Goal: Task Accomplishment & Management: Contribute content

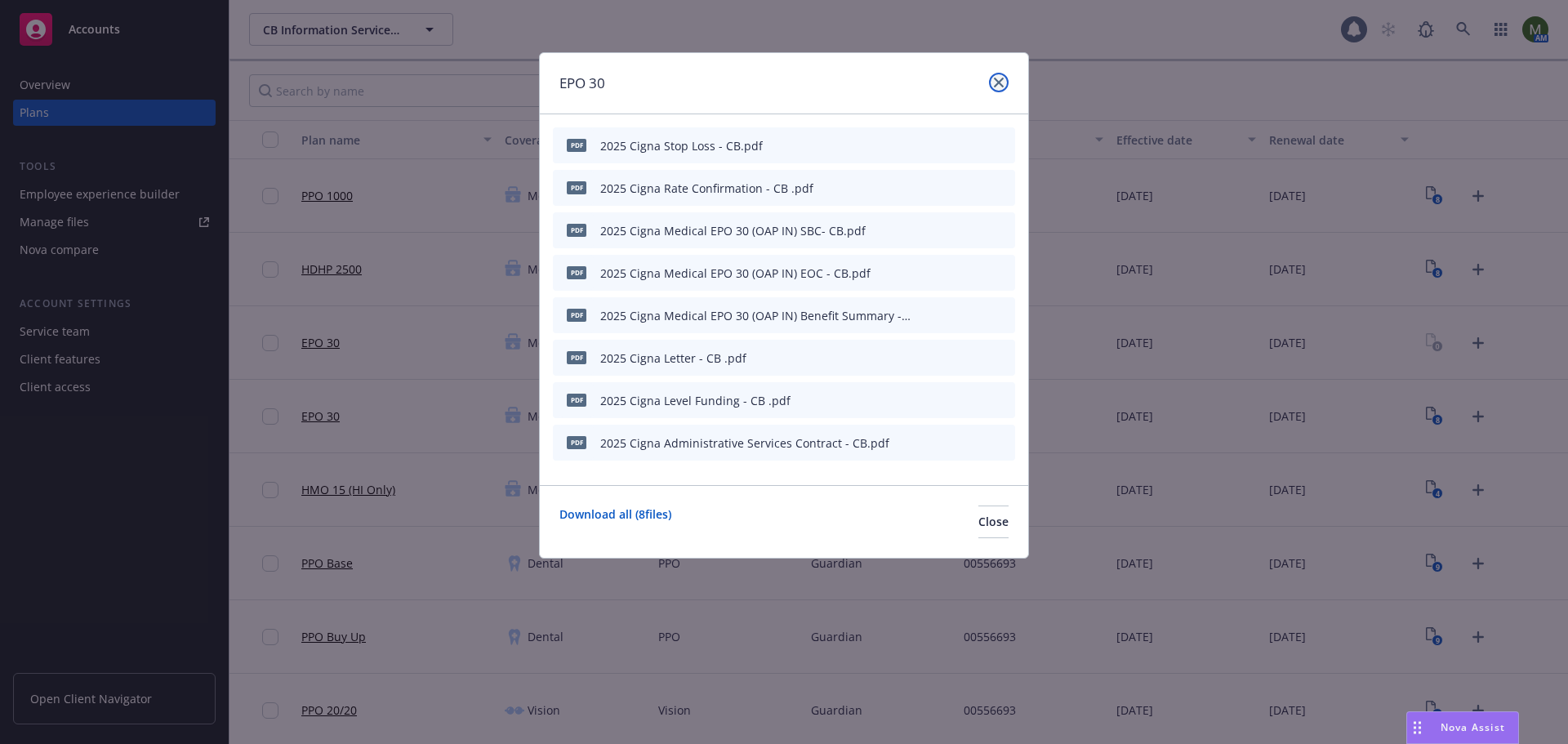
click at [998, 85] on icon "close" at bounding box center [998, 82] width 10 height 10
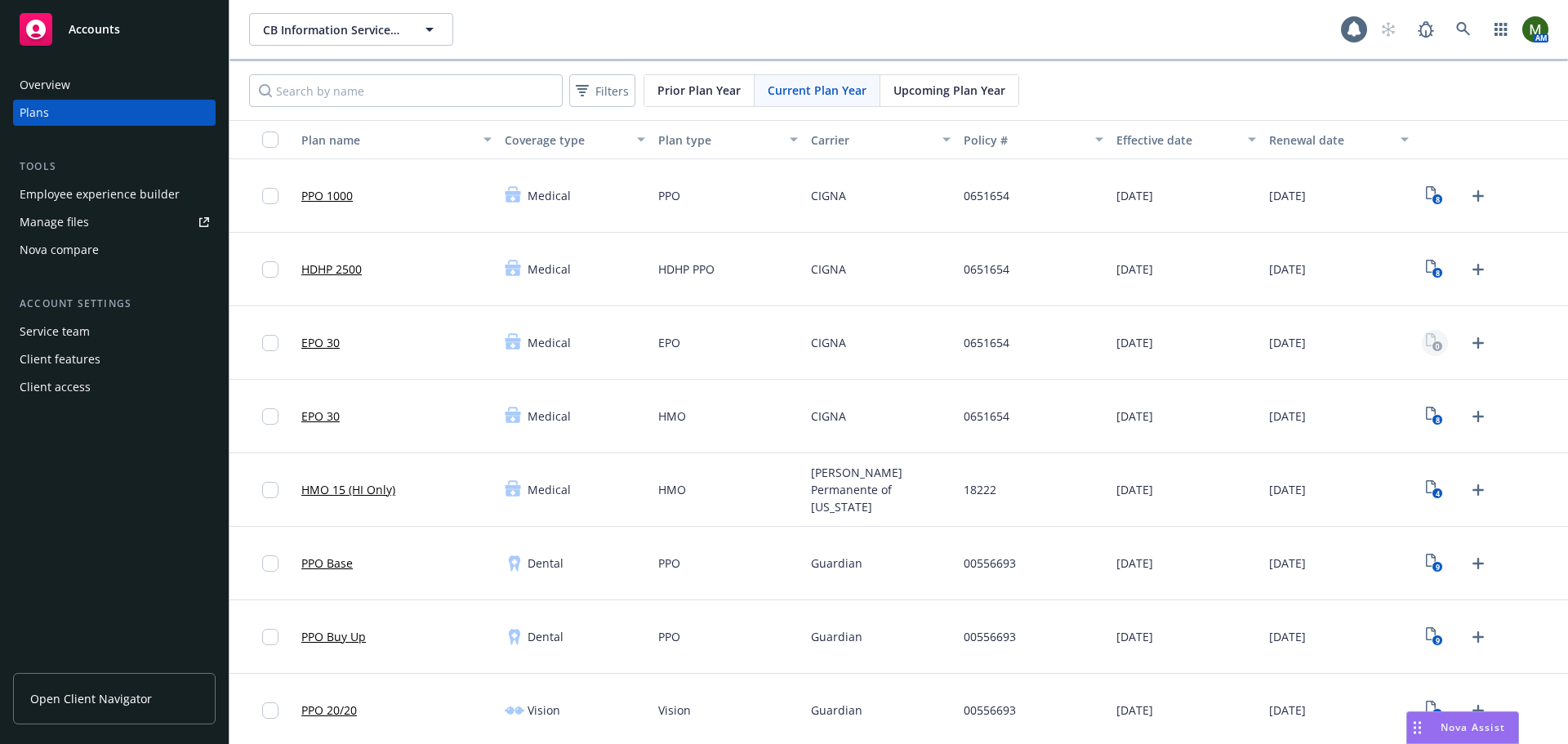
click at [1432, 344] on rect "View Plan Documents" at bounding box center [1437, 346] width 11 height 11
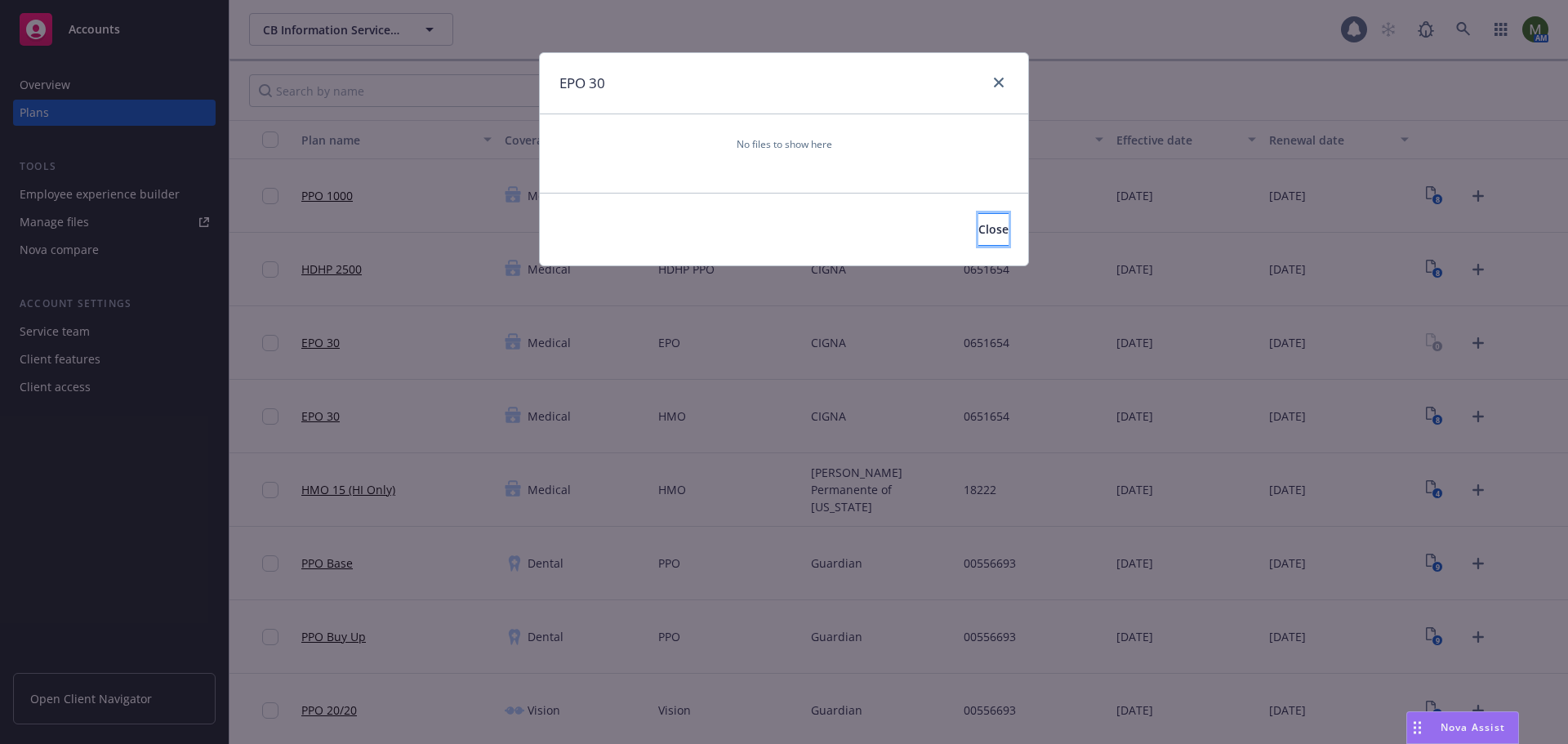
click at [997, 230] on button "Close" at bounding box center [993, 230] width 30 height 33
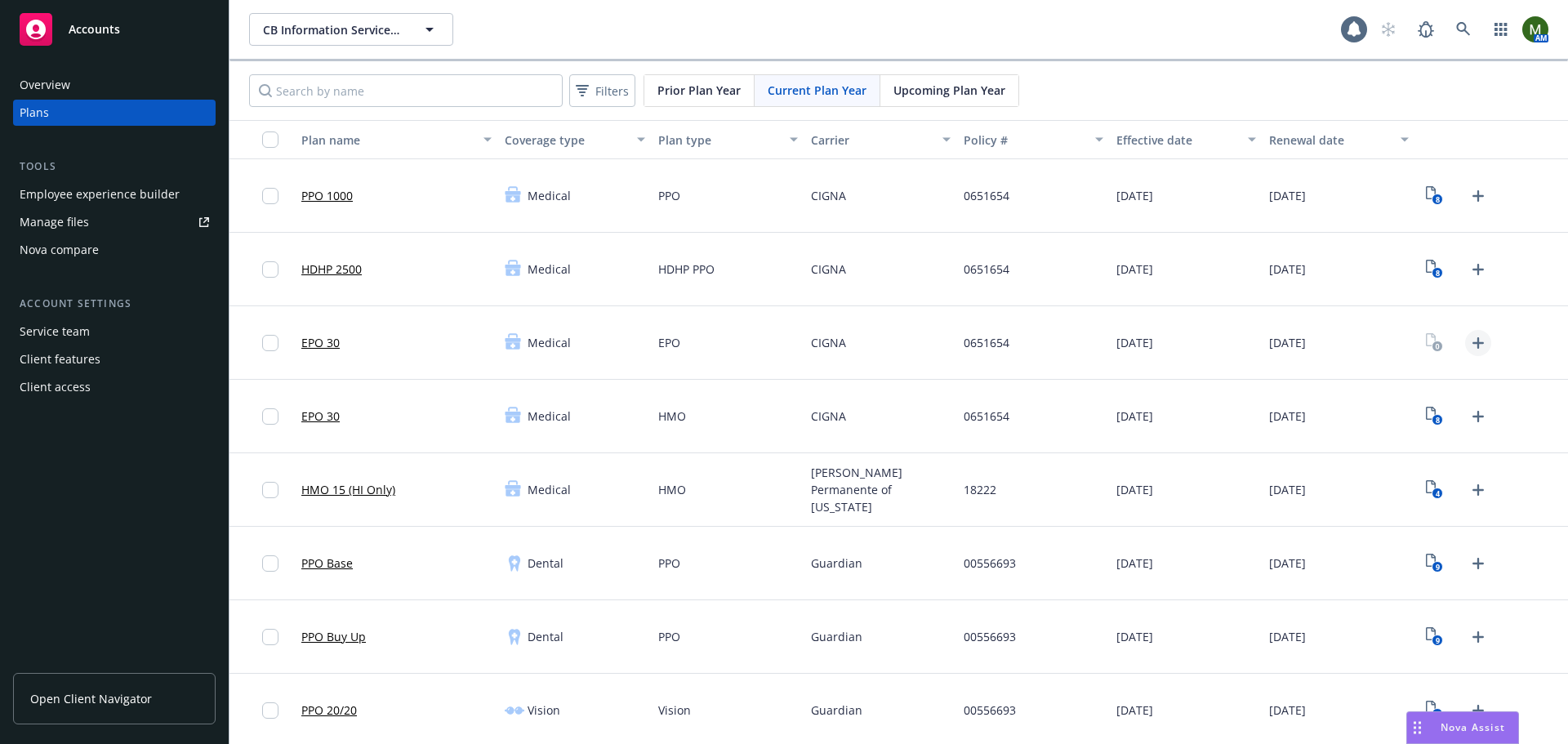
click at [1473, 338] on icon "Upload Plan Documents" at bounding box center [1479, 343] width 12 height 12
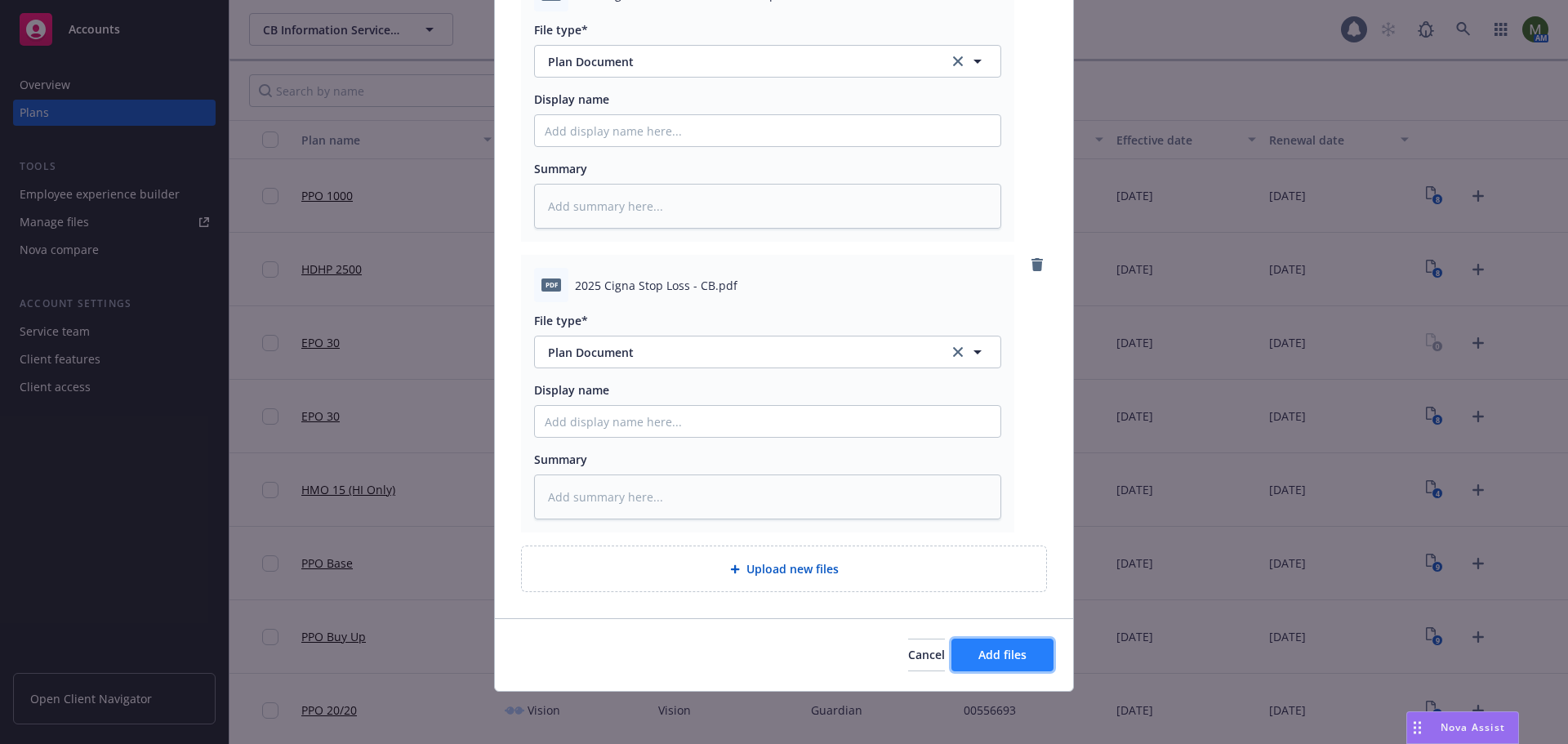
click at [993, 657] on span "Add files" at bounding box center [1002, 655] width 49 height 16
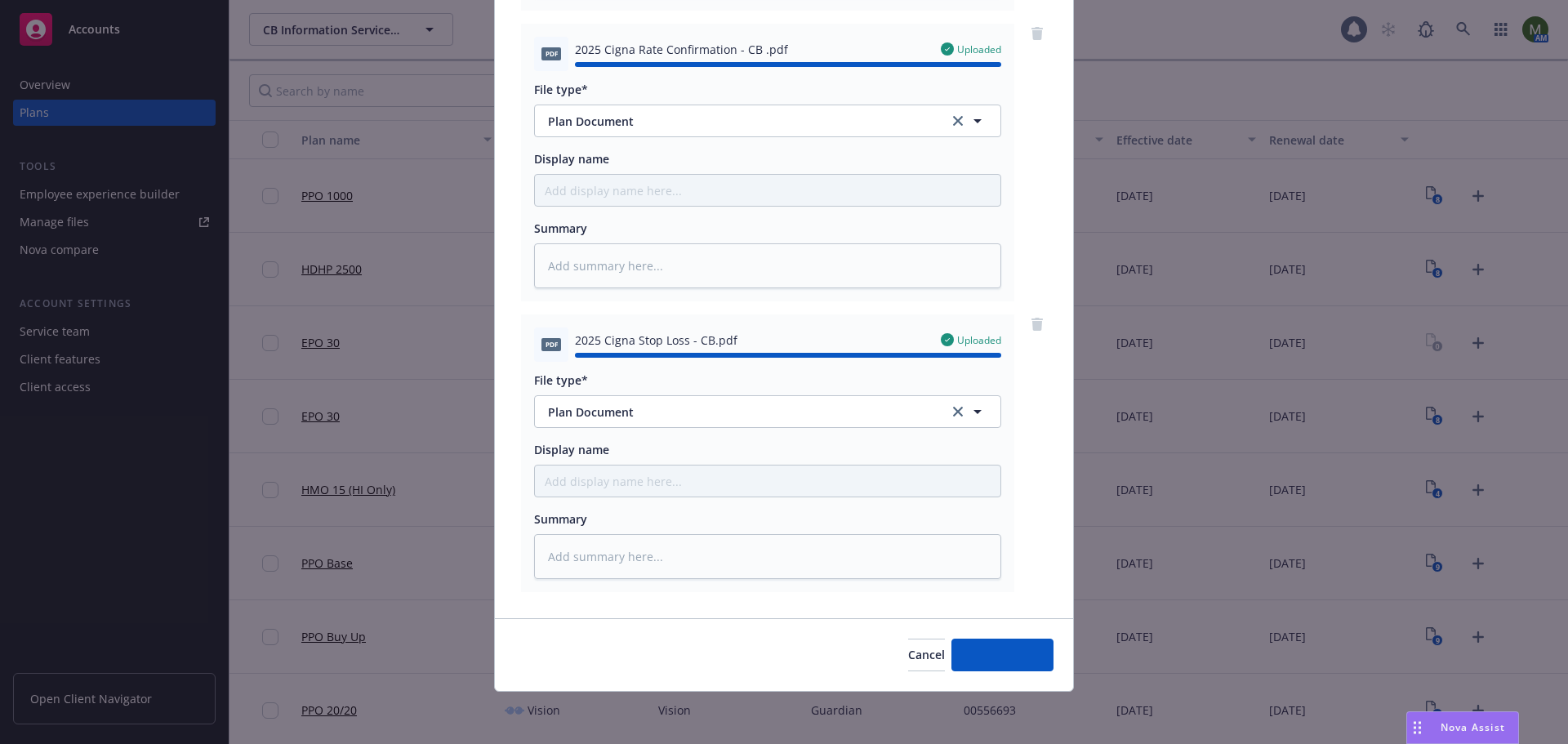
type textarea "x"
